Goal: Contribute content: Share content

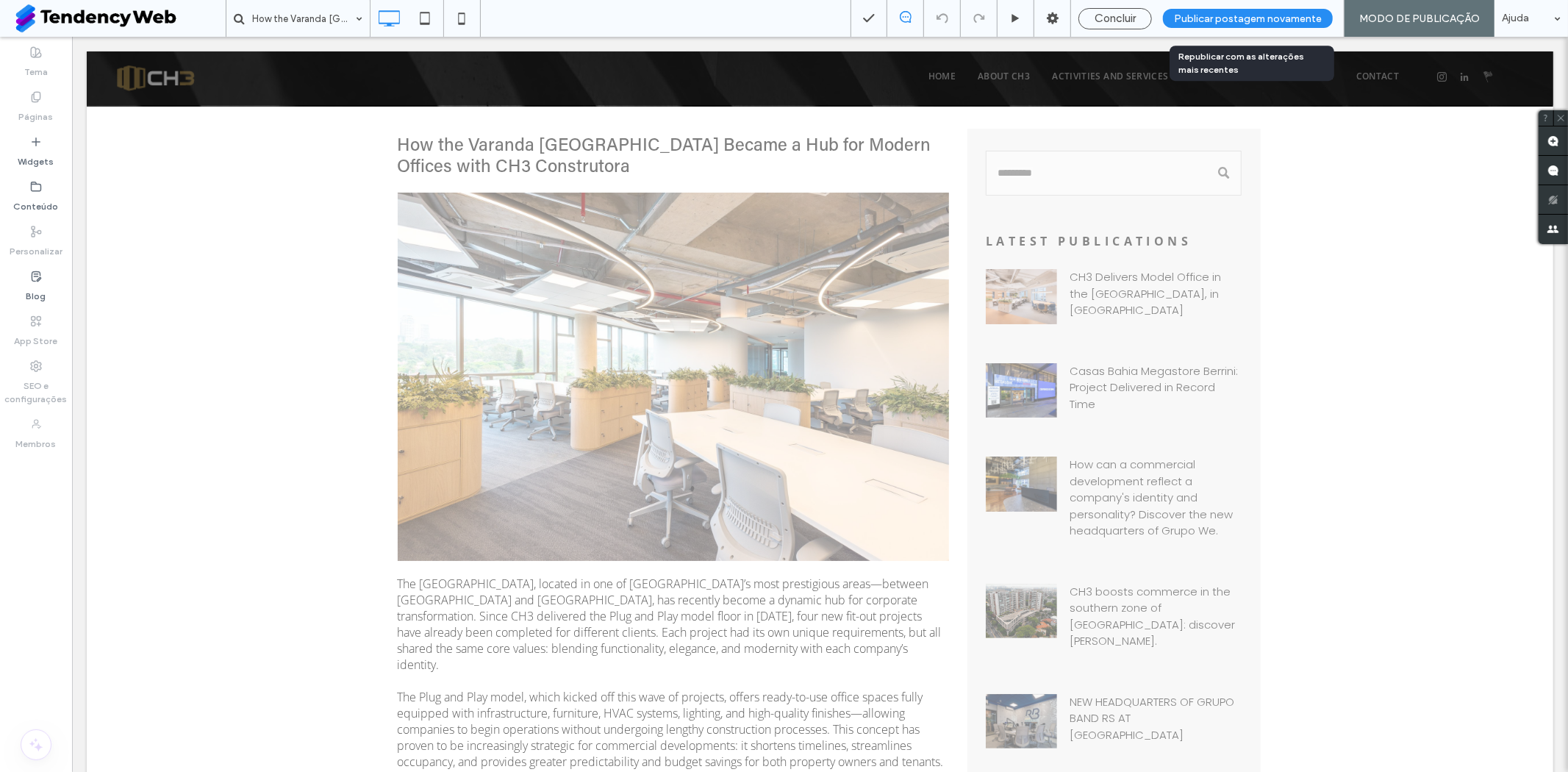
click at [1208, 13] on span "Publicar postagem novamente" at bounding box center [1248, 18] width 148 height 12
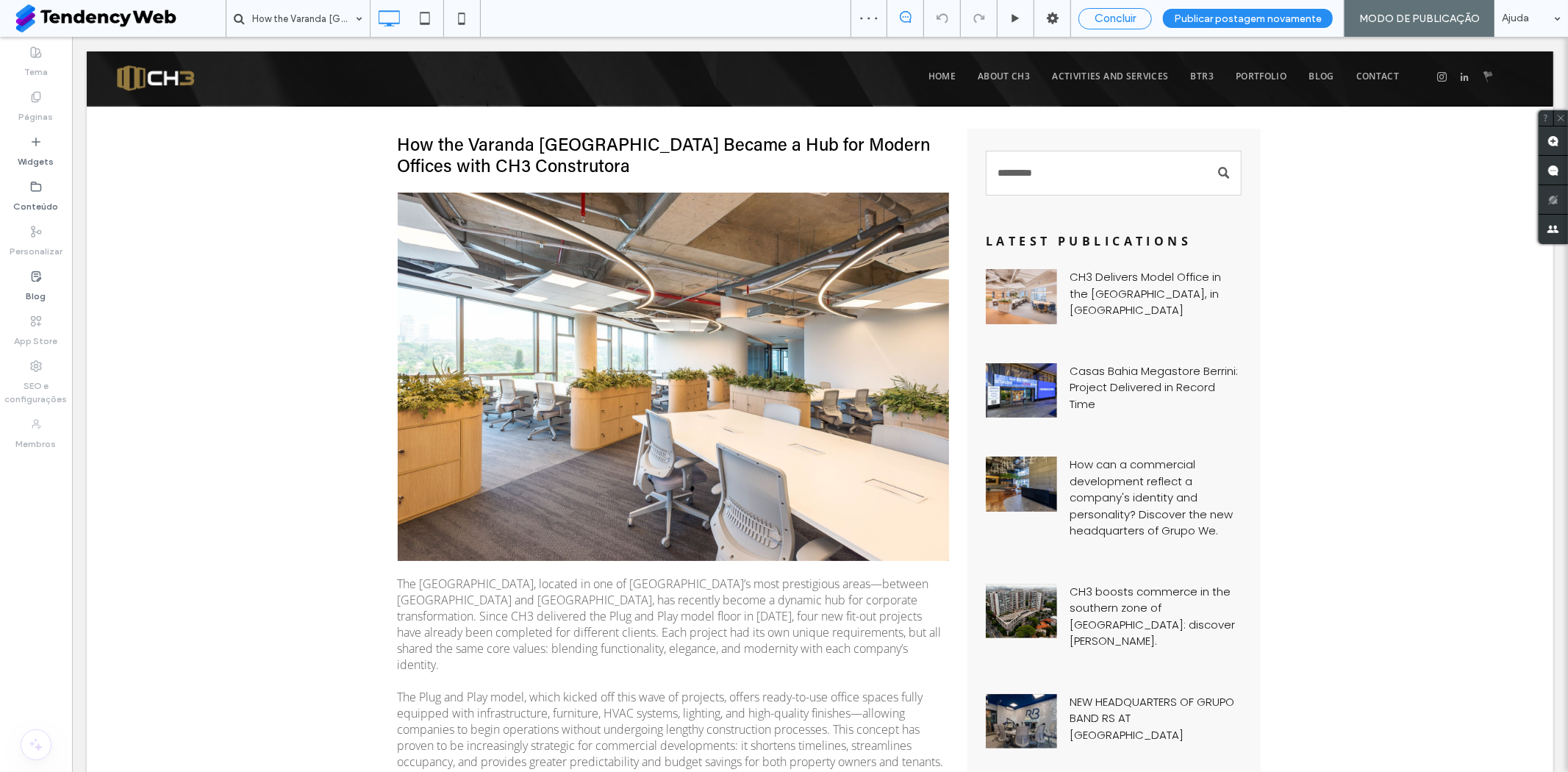
click at [1129, 20] on span "Concluir" at bounding box center [1115, 18] width 41 height 13
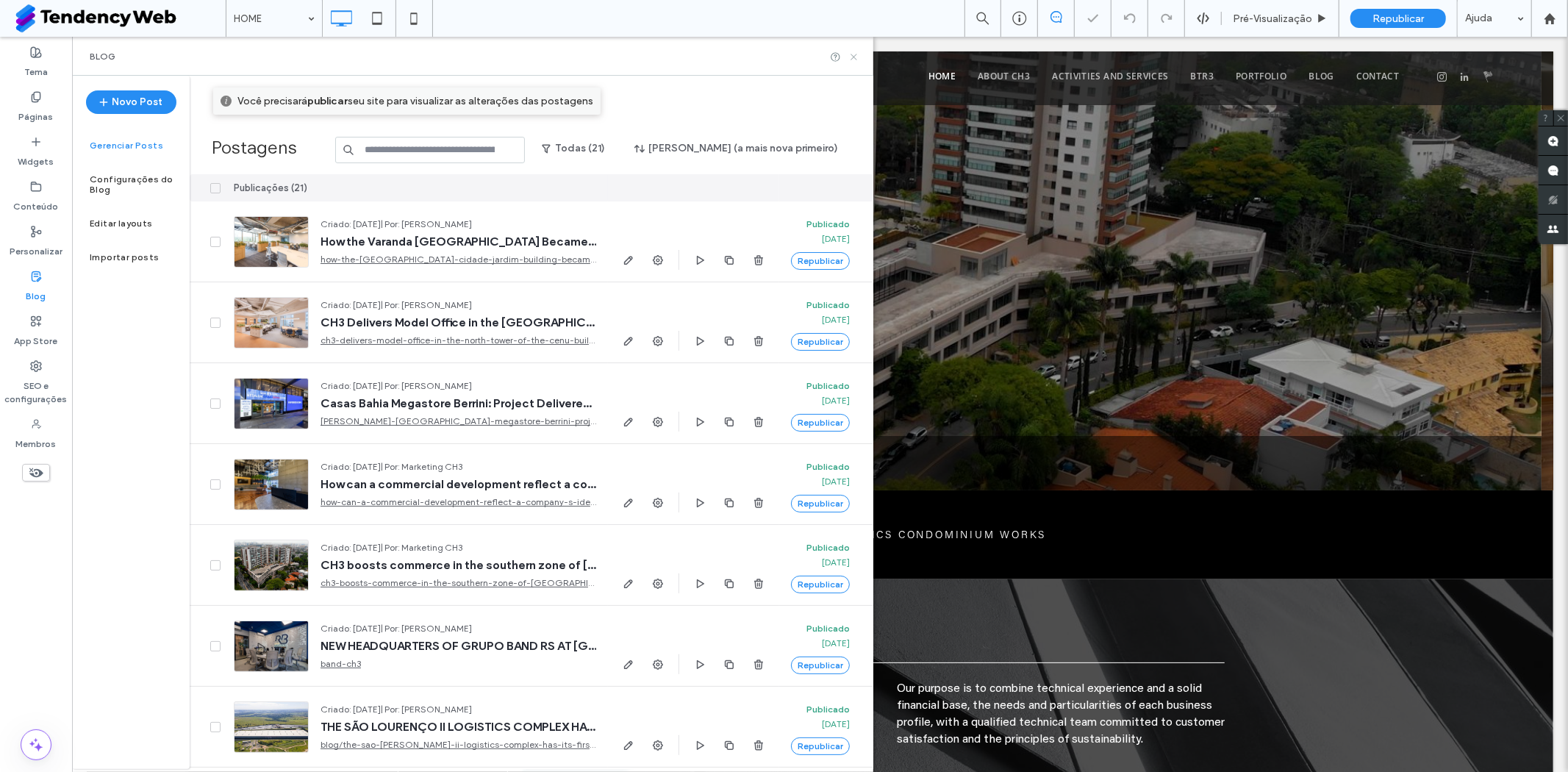
drag, startPoint x: 855, startPoint y: 59, endPoint x: 826, endPoint y: 24, distance: 45.5
click at [855, 59] on icon at bounding box center [854, 57] width 11 height 11
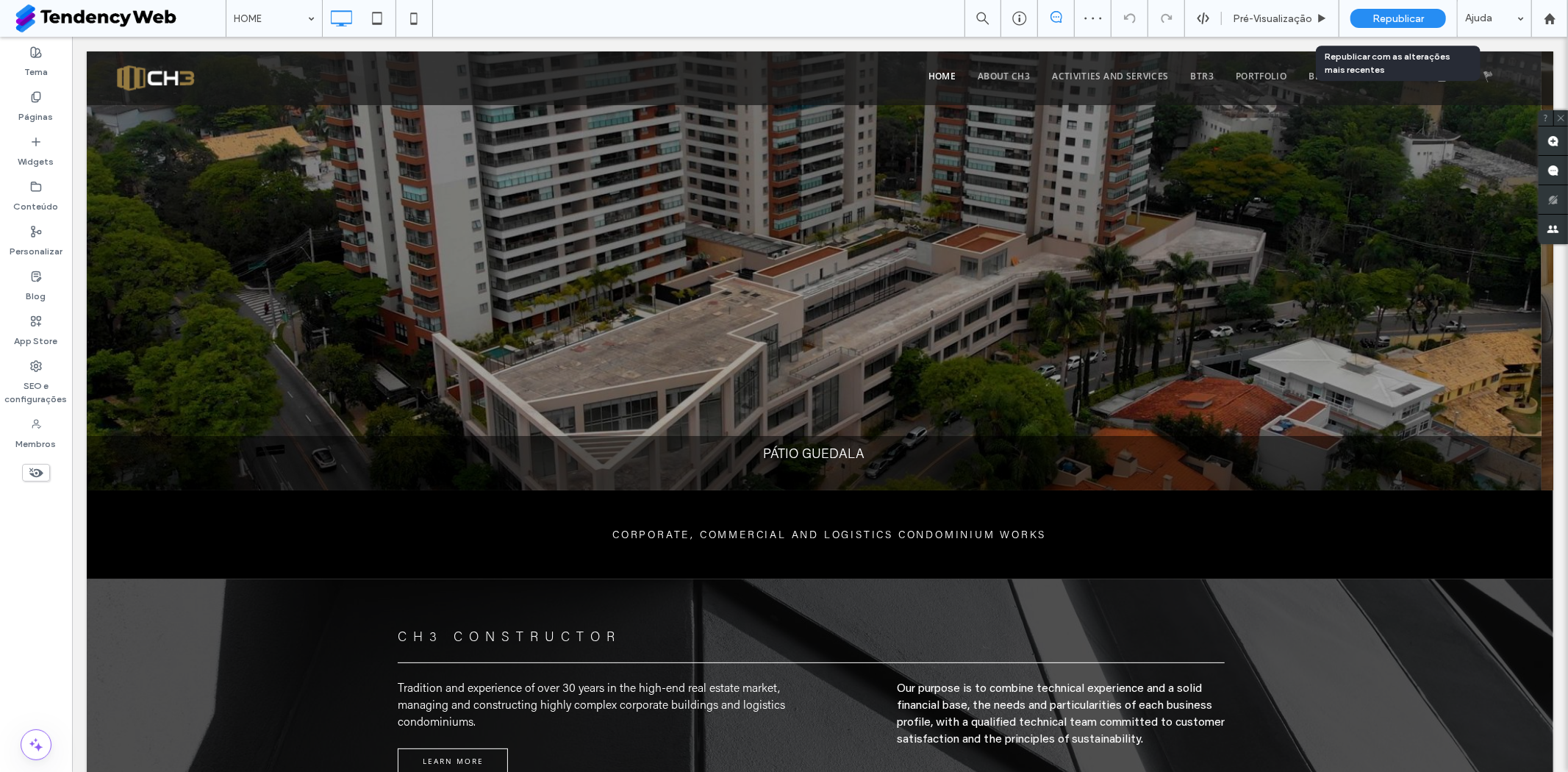
click at [1419, 8] on div "Republicar" at bounding box center [1399, 18] width 96 height 36
click at [1413, 16] on span "Republicar" at bounding box center [1399, 18] width 52 height 12
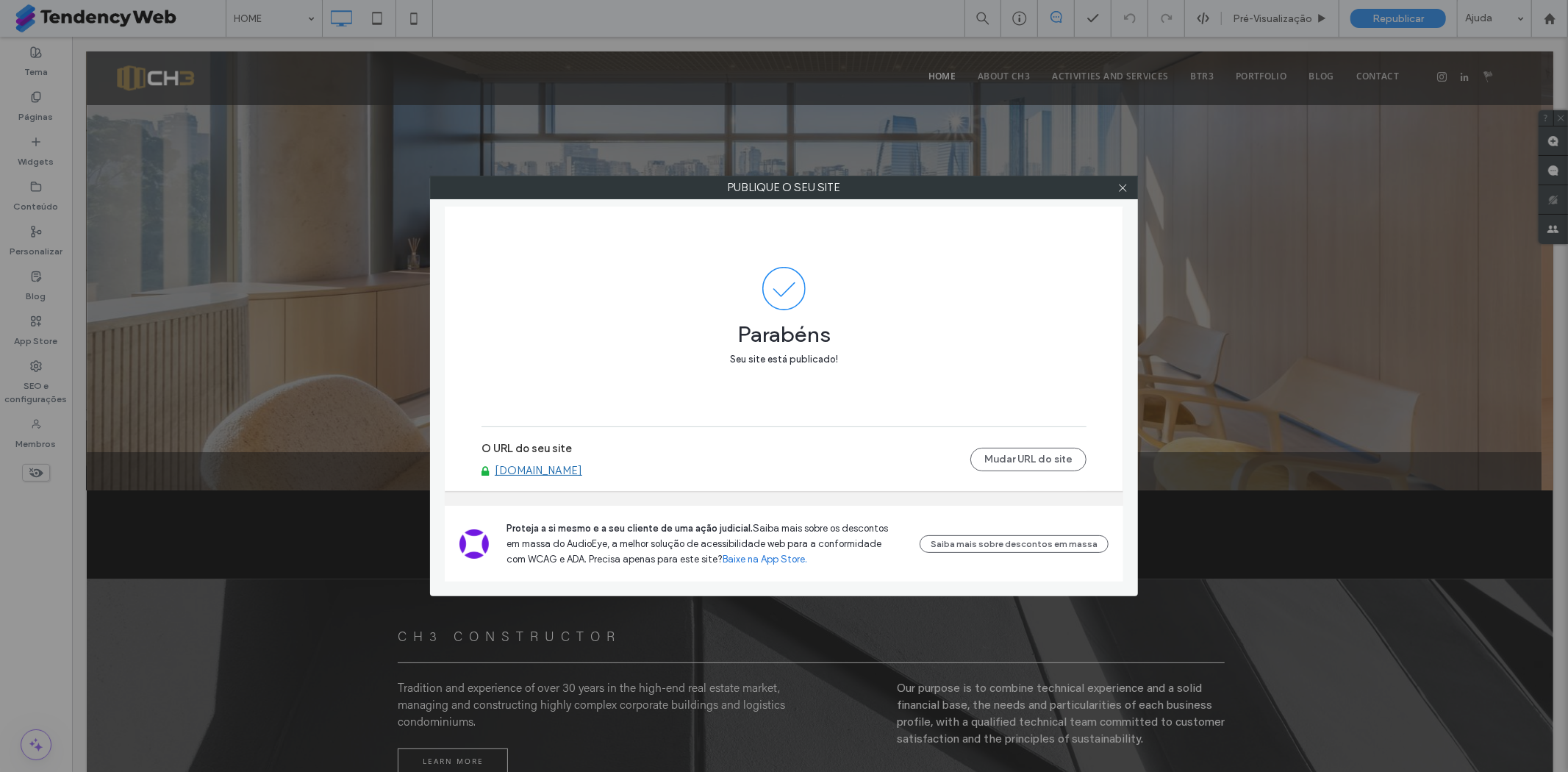
click at [540, 473] on link "[DOMAIN_NAME]" at bounding box center [539, 471] width 88 height 13
